Goal: Task Accomplishment & Management: Manage account settings

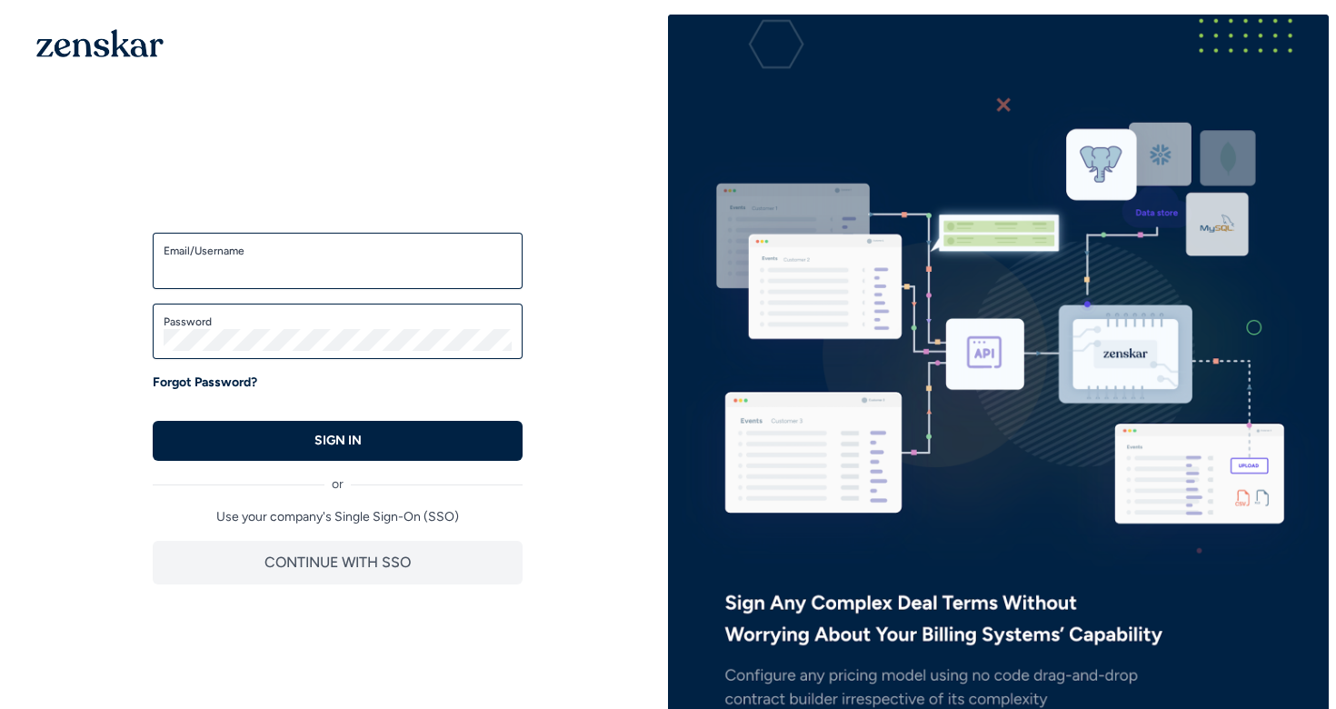
type input "**********"
click at [303, 279] on input "**********" at bounding box center [338, 269] width 348 height 22
click at [35, 374] on div "**********" at bounding box center [337, 383] width 661 height 737
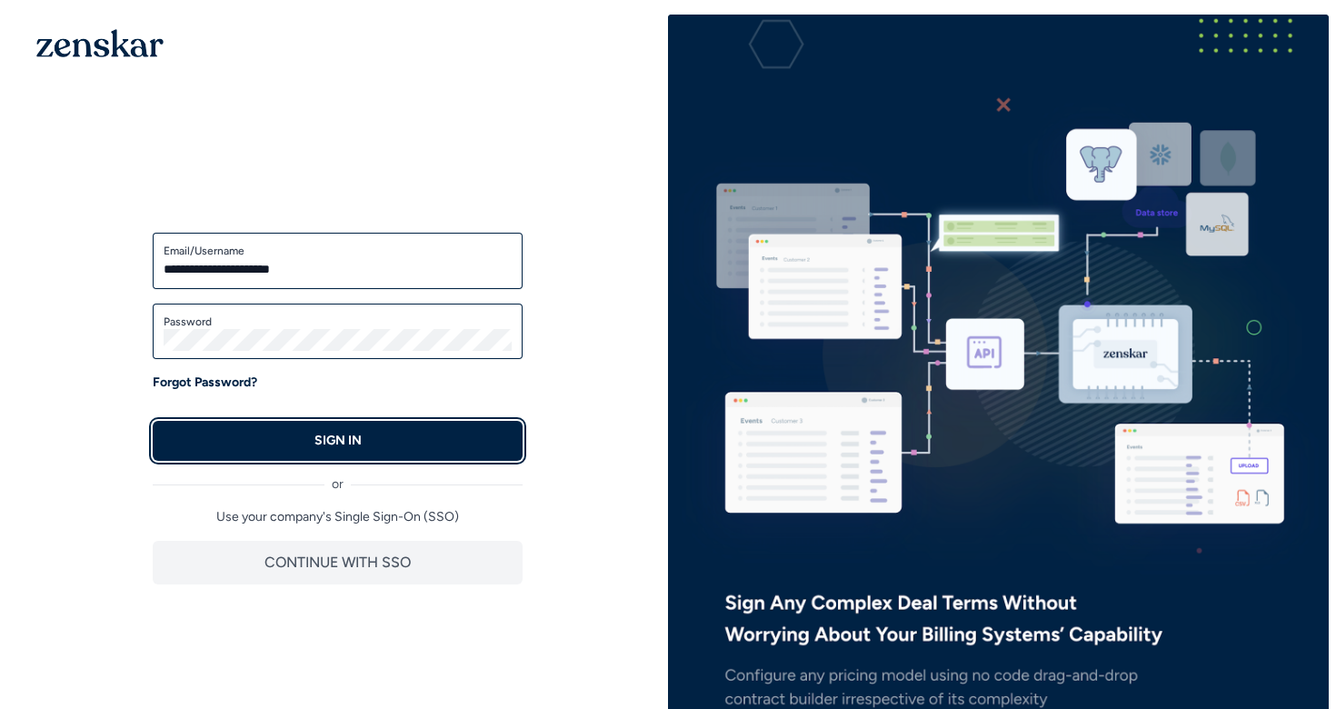
click at [247, 437] on button "SIGN IN" at bounding box center [338, 441] width 370 height 40
